Goal: Task Accomplishment & Management: Use online tool/utility

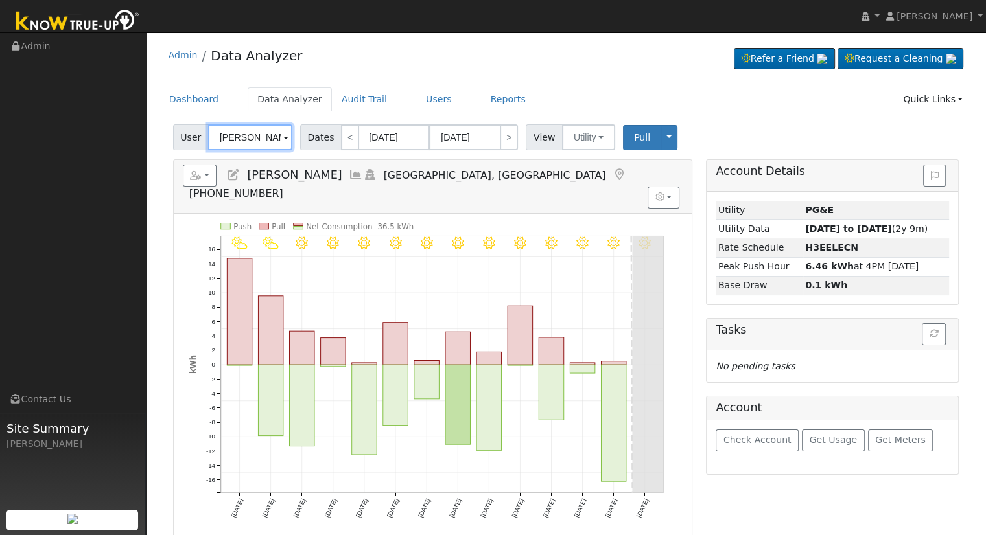
click at [268, 138] on input "[PERSON_NAME]" at bounding box center [250, 137] width 84 height 26
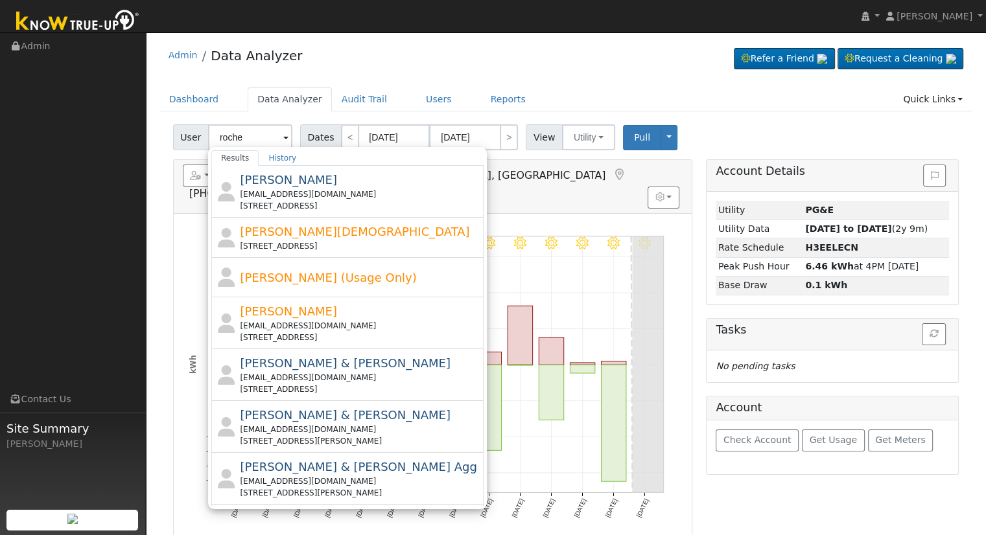
click at [362, 478] on div "[EMAIL_ADDRESS][DOMAIN_NAME]" at bounding box center [360, 482] width 240 height 12
type input "[PERSON_NAME] & [PERSON_NAME] Agg"
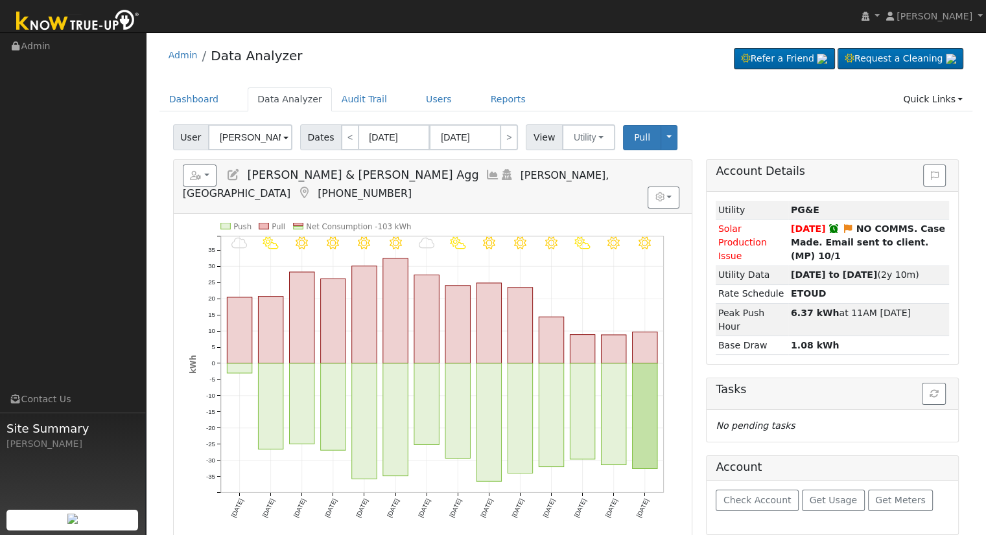
click at [583, 157] on div "User [PERSON_NAME] & [PERSON_NAME] Agg Account Roche Roche [STREET_ADDRESS][PER…" at bounding box center [565, 407] width 813 height 574
click at [582, 140] on button "Utility" at bounding box center [588, 137] width 53 height 26
